Goal: Task Accomplishment & Management: Use online tool/utility

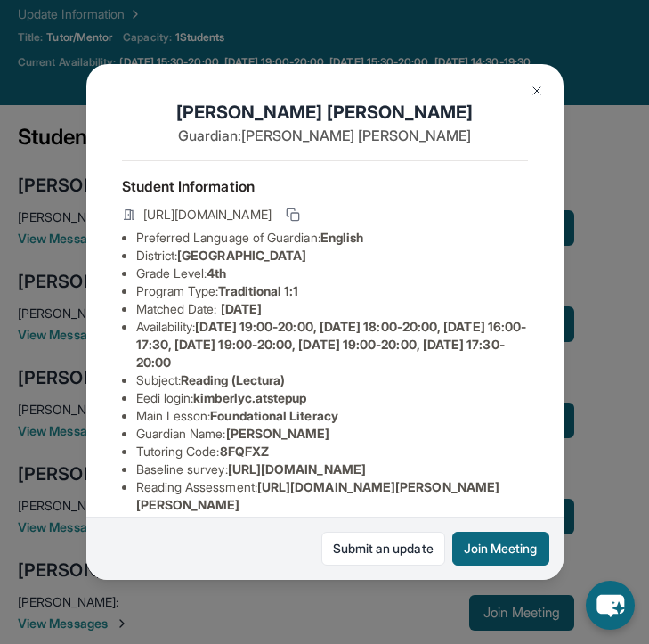
scroll to position [287, 1]
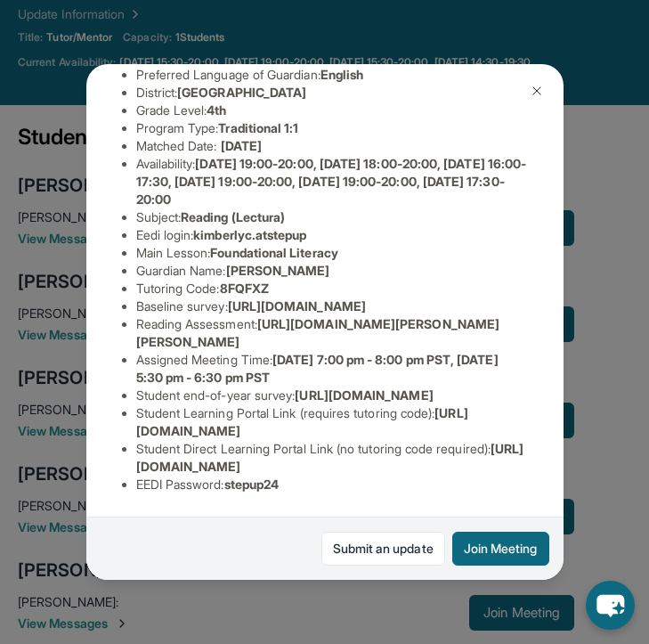
click at [549, 93] on button at bounding box center [537, 91] width 36 height 36
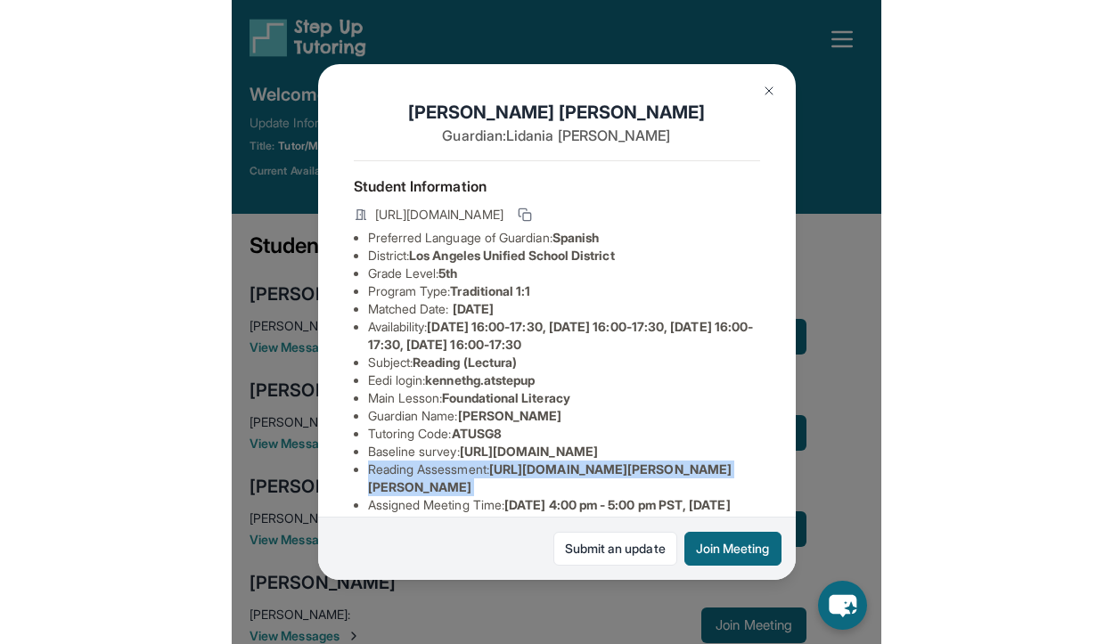
scroll to position [119, 0]
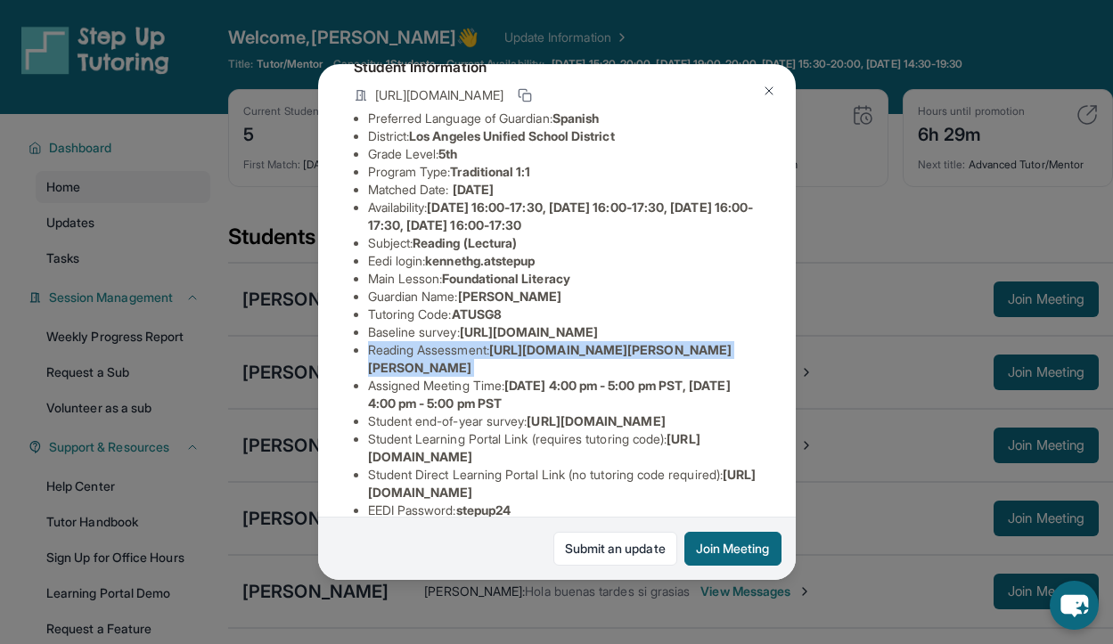
click at [648, 88] on img at bounding box center [769, 91] width 14 height 14
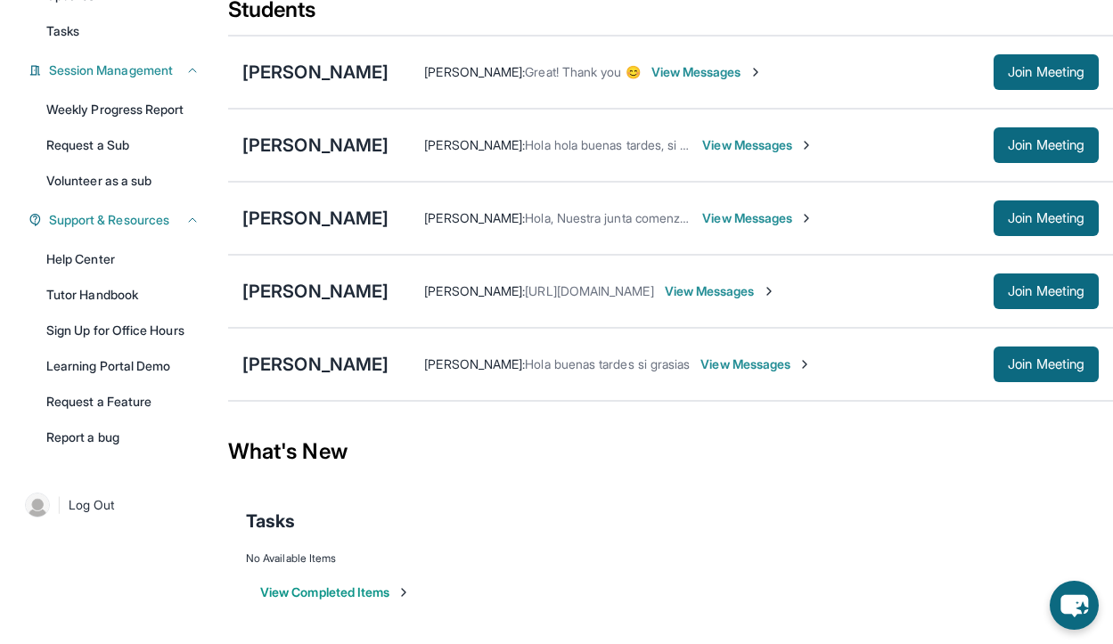
scroll to position [0, 0]
